Goal: Transaction & Acquisition: Purchase product/service

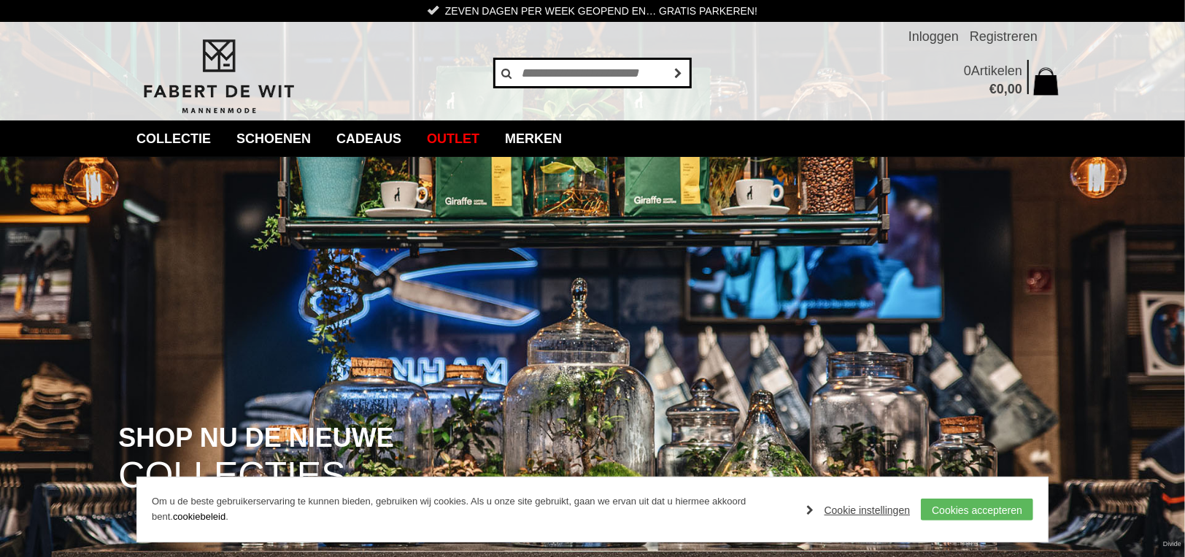
click at [566, 61] on input "text" at bounding box center [592, 72] width 197 height 29
type input "*******"
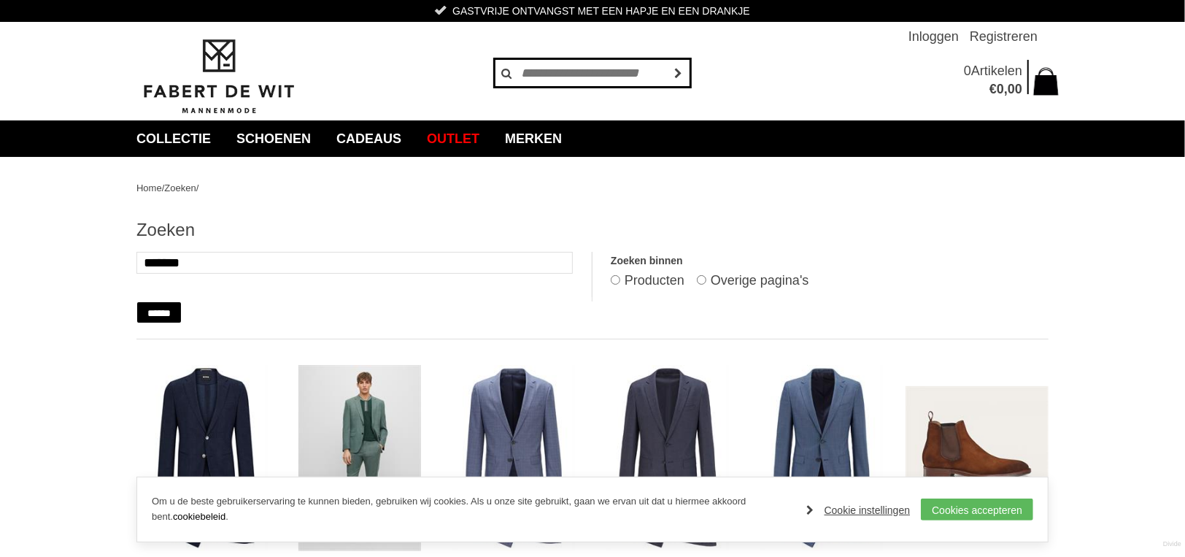
click at [534, 69] on input "text" at bounding box center [592, 72] width 197 height 29
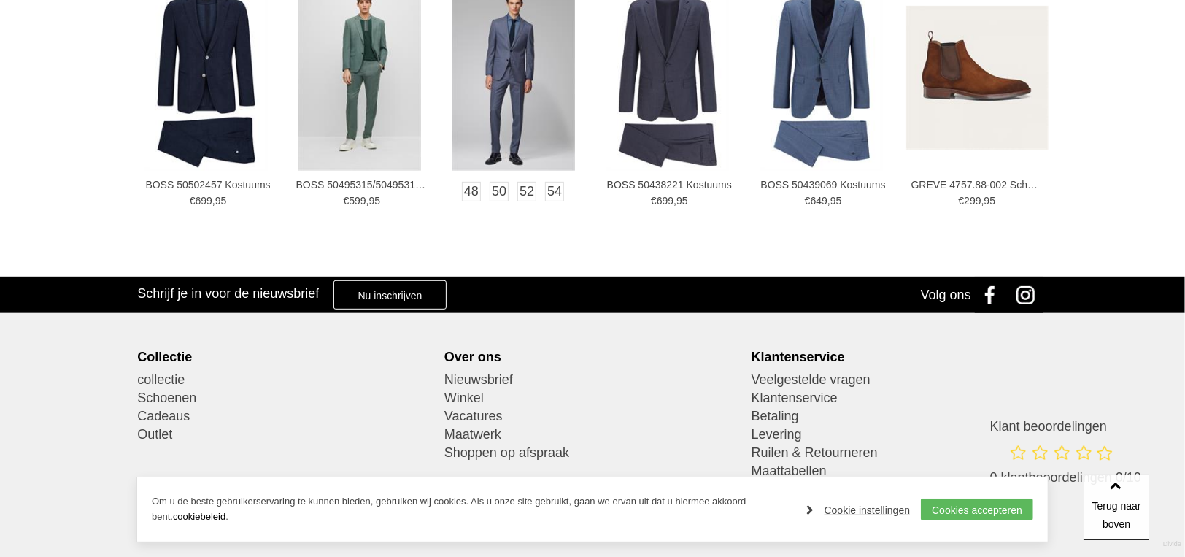
scroll to position [438, 0]
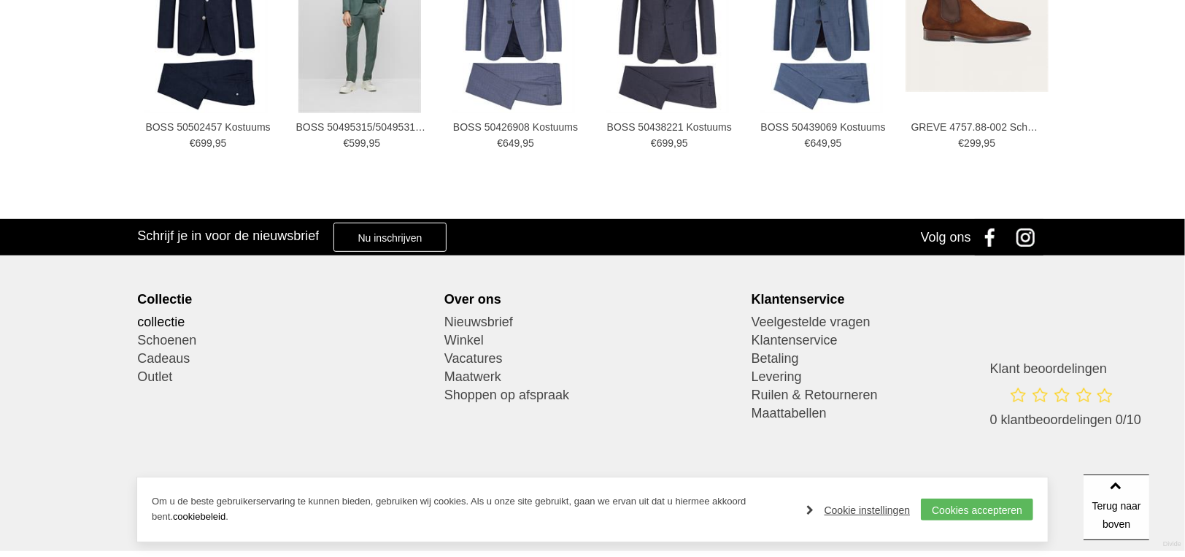
click at [150, 320] on link "collectie" at bounding box center [285, 322] width 296 height 18
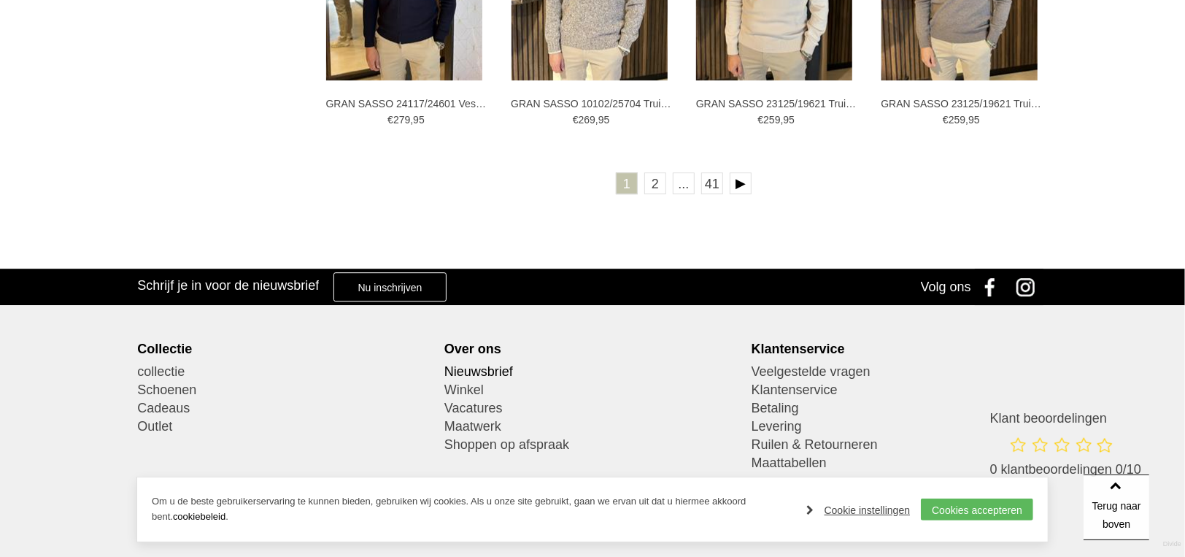
scroll to position [2881, 0]
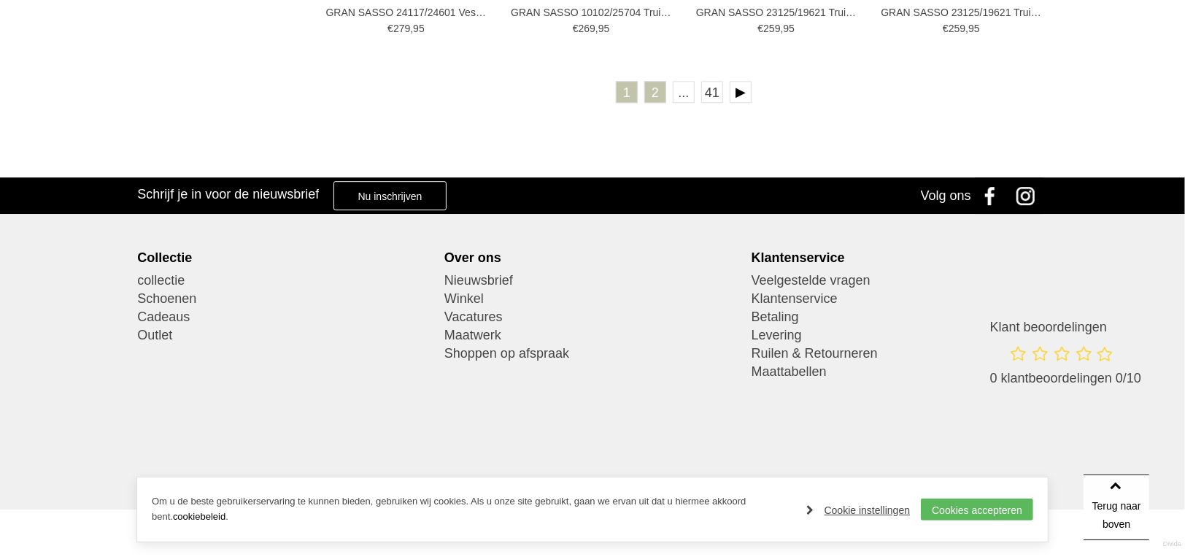
click at [653, 95] on link "2" at bounding box center [655, 92] width 22 height 22
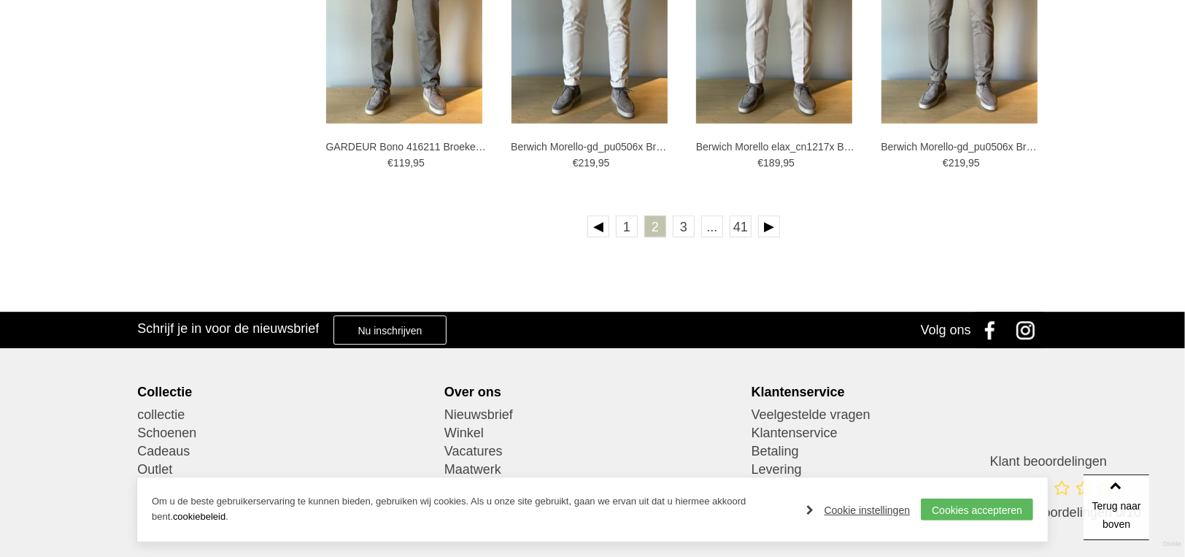
scroll to position [2862, 0]
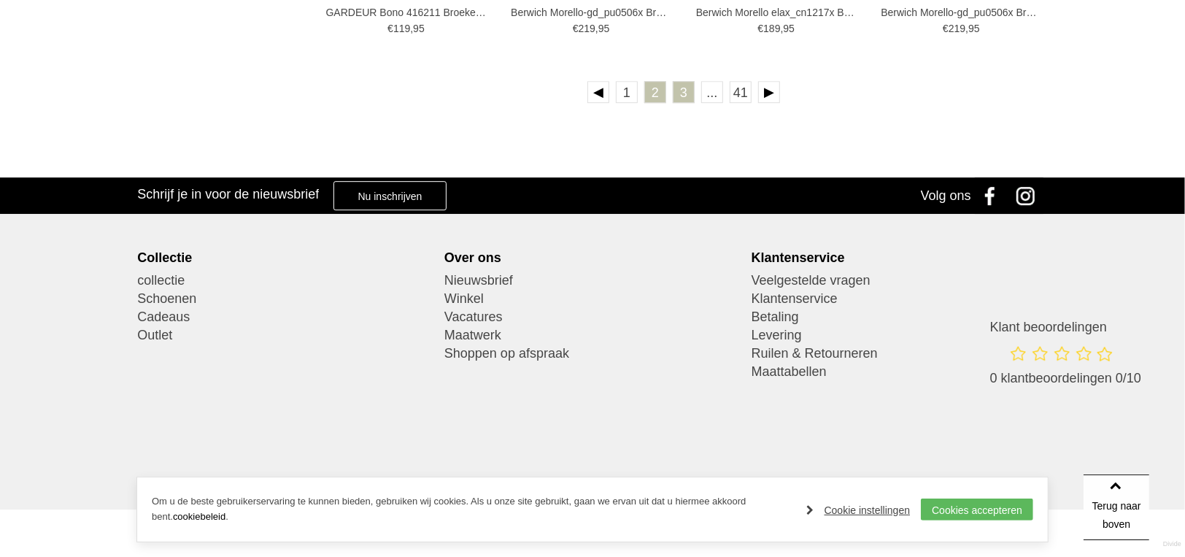
click at [685, 97] on link "3" at bounding box center [684, 92] width 22 height 22
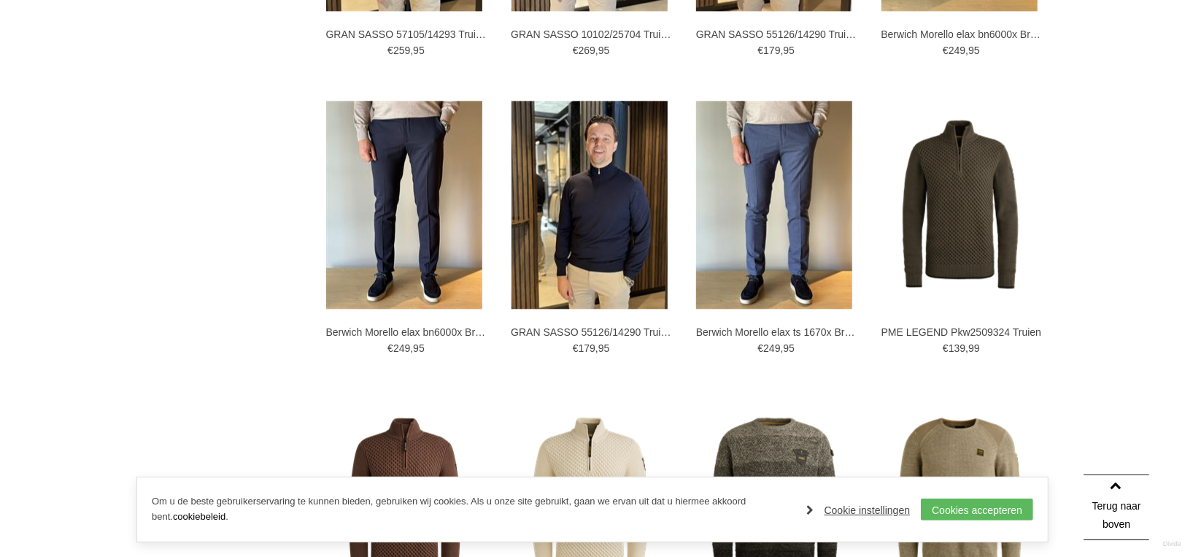
scroll to position [2480, 0]
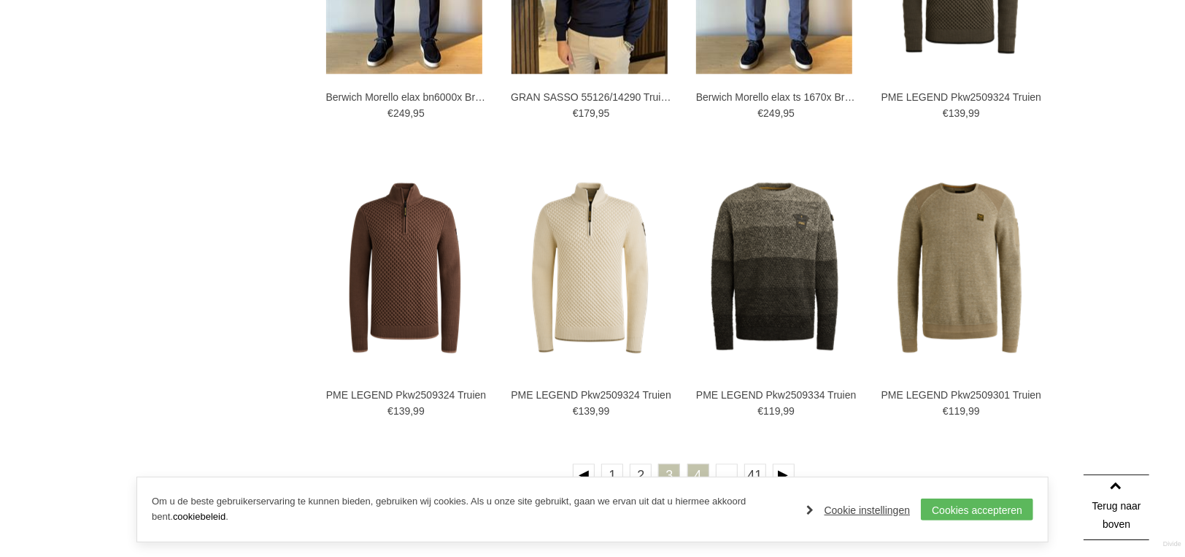
click at [700, 471] on link "4" at bounding box center [698, 474] width 22 height 22
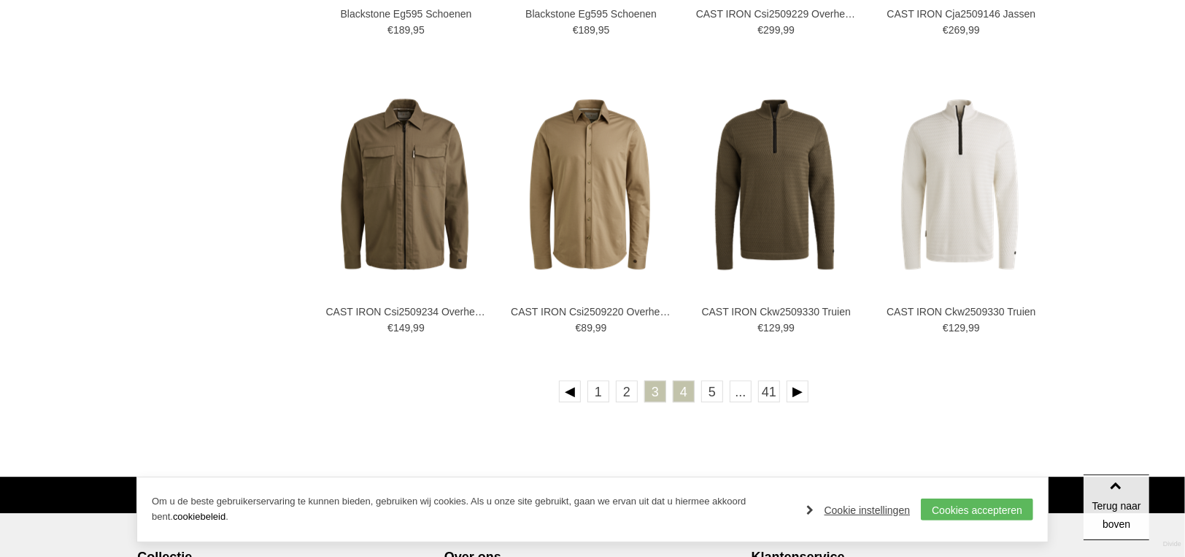
scroll to position [2862, 0]
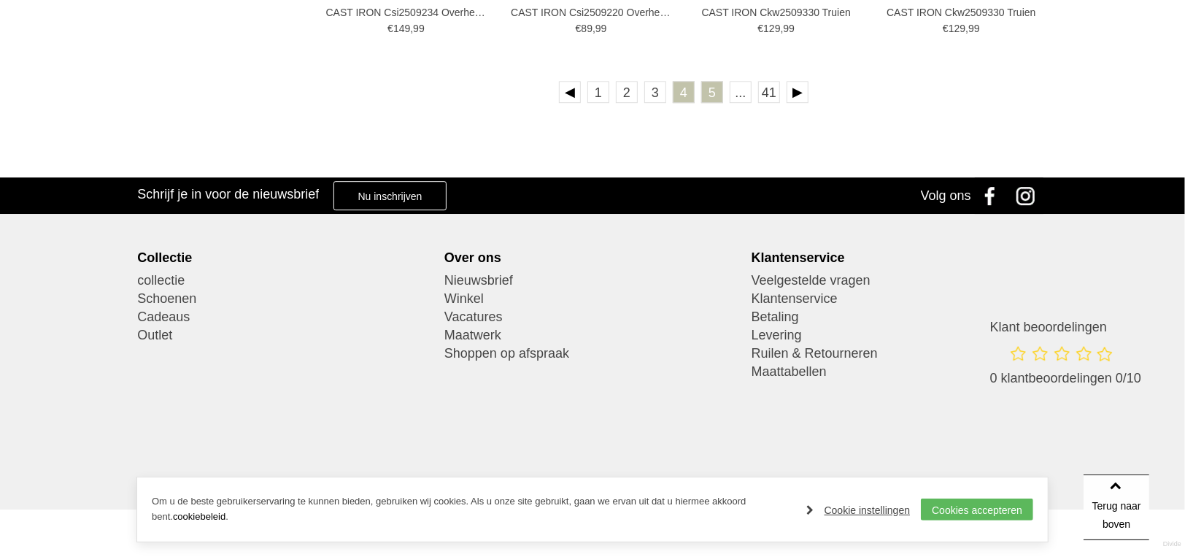
click at [713, 93] on link "5" at bounding box center [712, 92] width 22 height 22
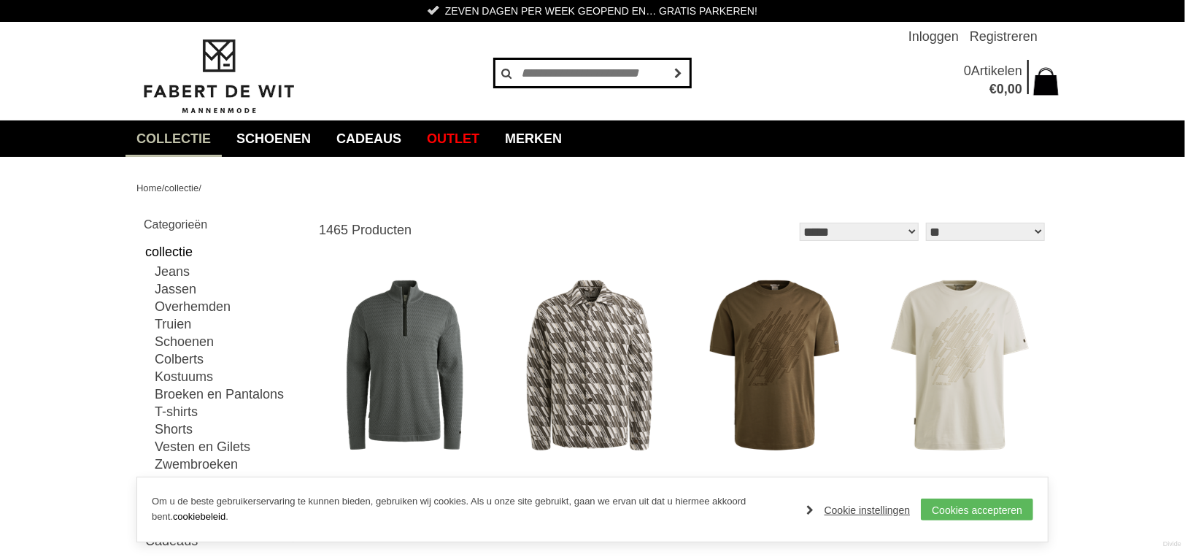
click at [519, 63] on input "text" at bounding box center [592, 72] width 197 height 29
type input "*******"
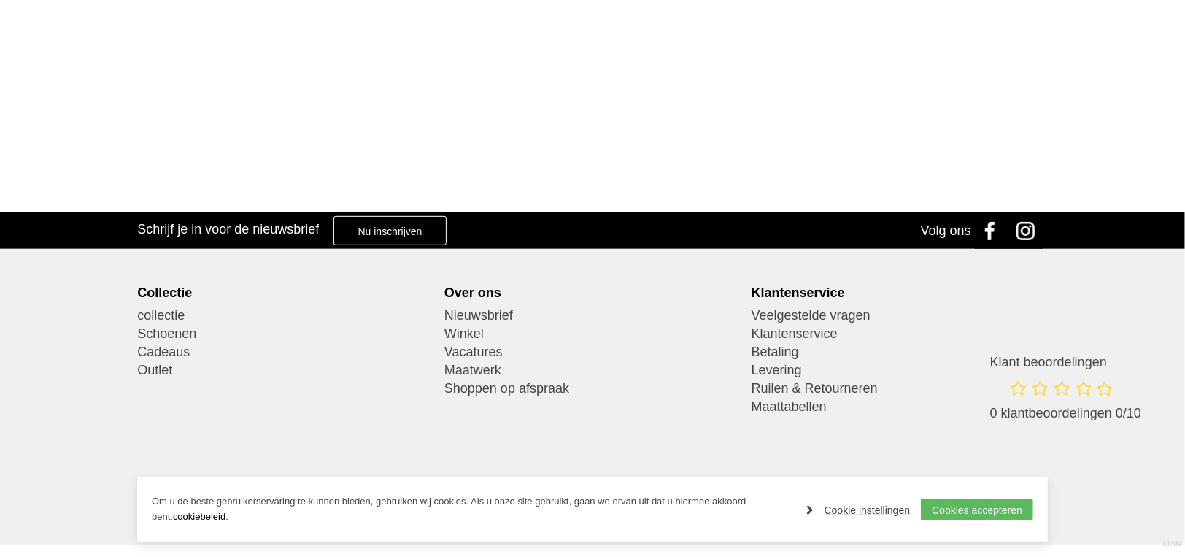
scroll to position [479, 0]
